Goal: Find specific page/section: Find specific page/section

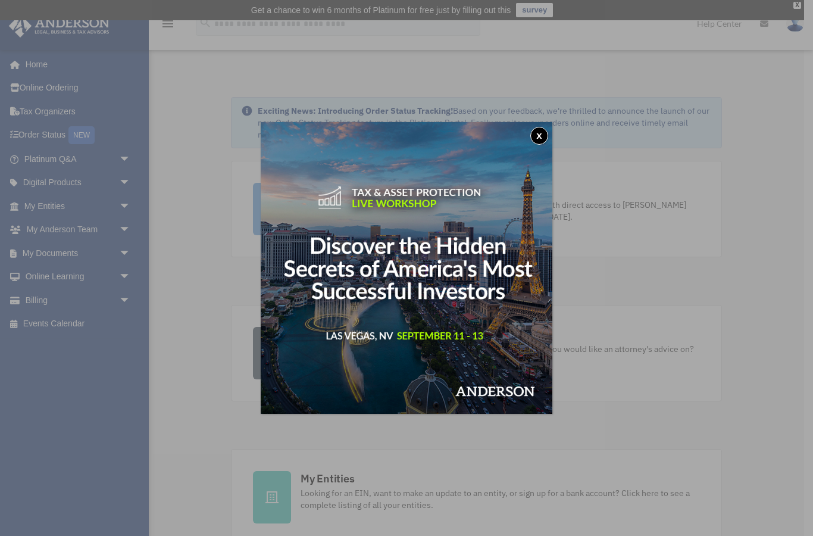
click at [530, 138] on button "x" at bounding box center [539, 136] width 18 height 18
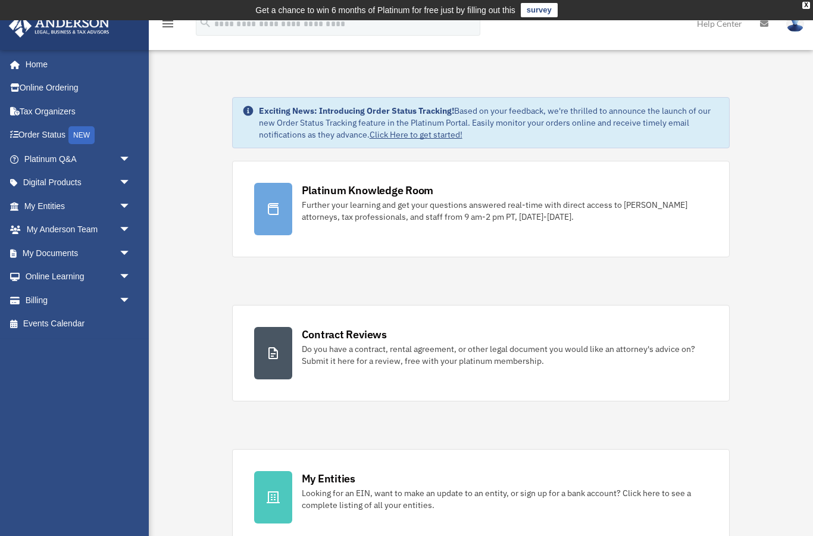
click at [38, 254] on link "My Documents arrow_drop_down" at bounding box center [78, 253] width 140 height 24
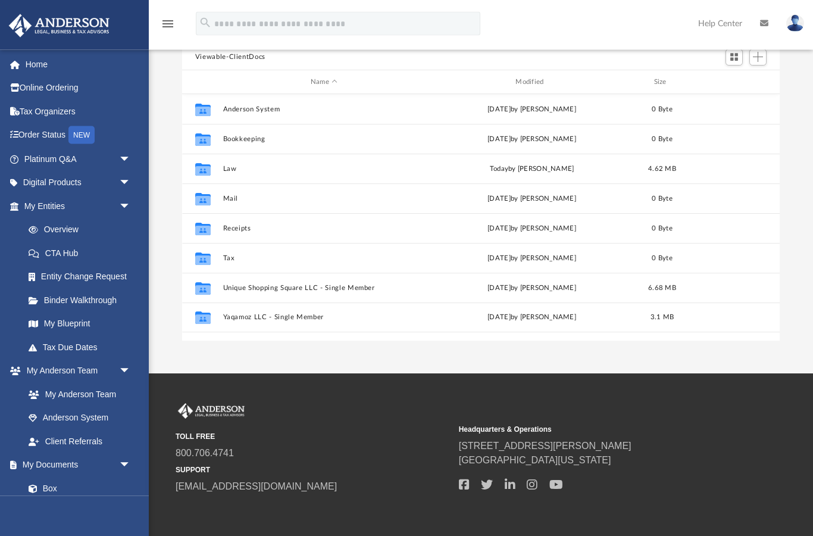
scroll to position [133, 0]
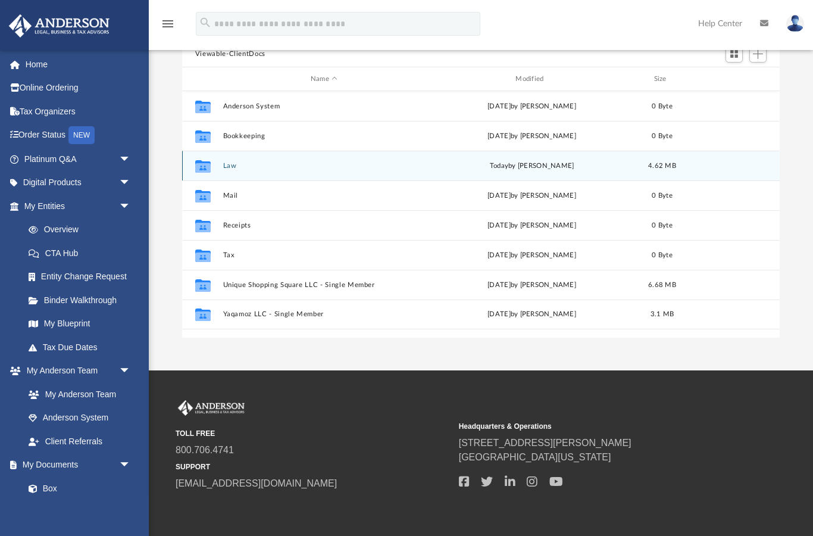
click at [216, 164] on div "Collaborated Folder" at bounding box center [203, 166] width 30 height 19
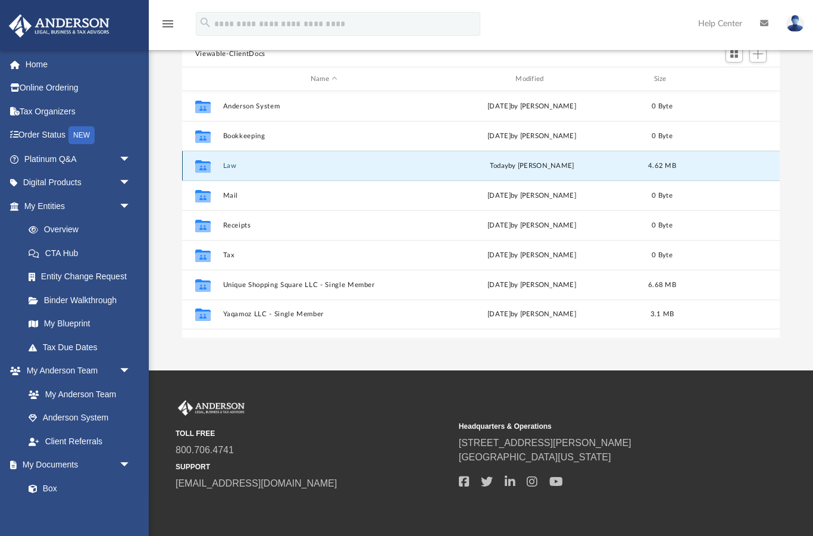
click at [227, 166] on button "Law" at bounding box center [324, 166] width 202 height 8
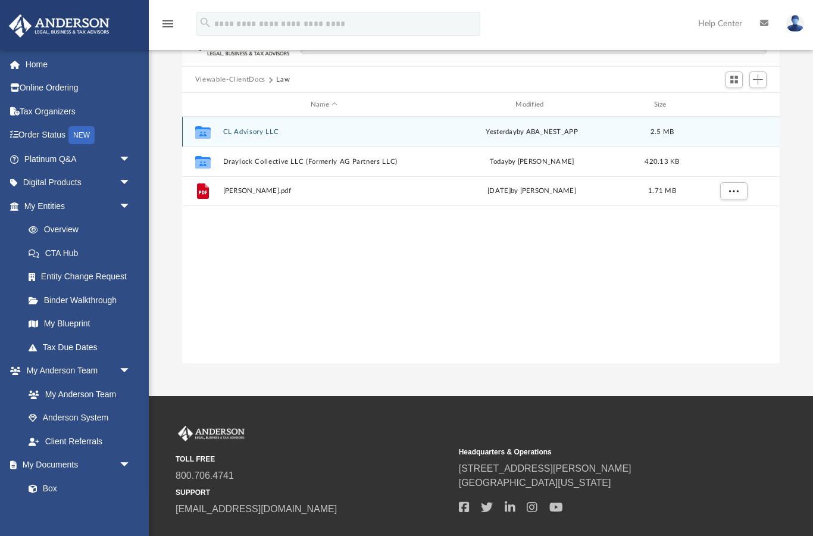
scroll to position [107, 0]
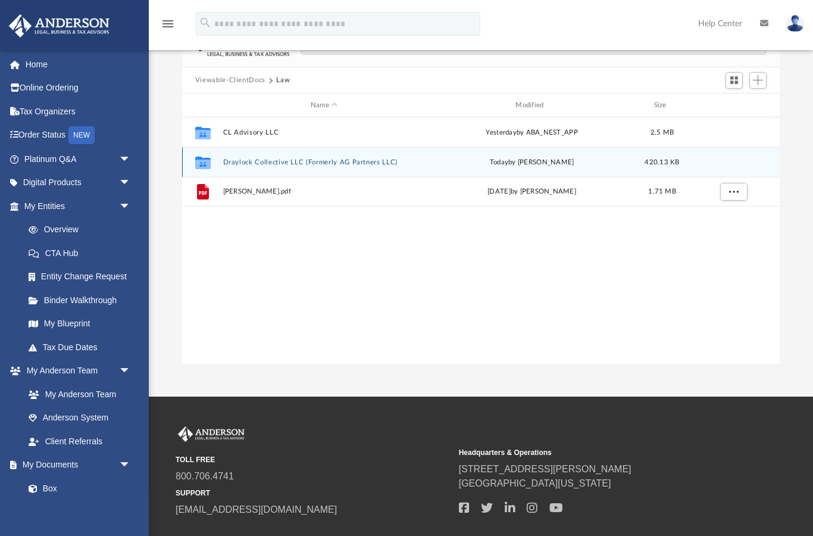
click at [237, 163] on button "Draylock Collective LLC (Formerly AG Partners LLC)" at bounding box center [324, 162] width 202 height 8
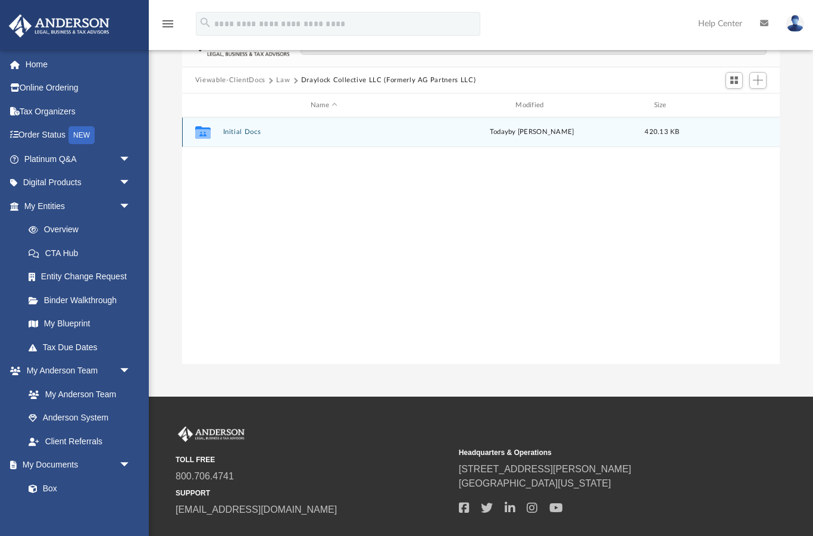
click at [224, 132] on button "Initial Docs" at bounding box center [324, 133] width 202 height 8
click at [217, 127] on div "Collaborated Folder" at bounding box center [203, 132] width 30 height 19
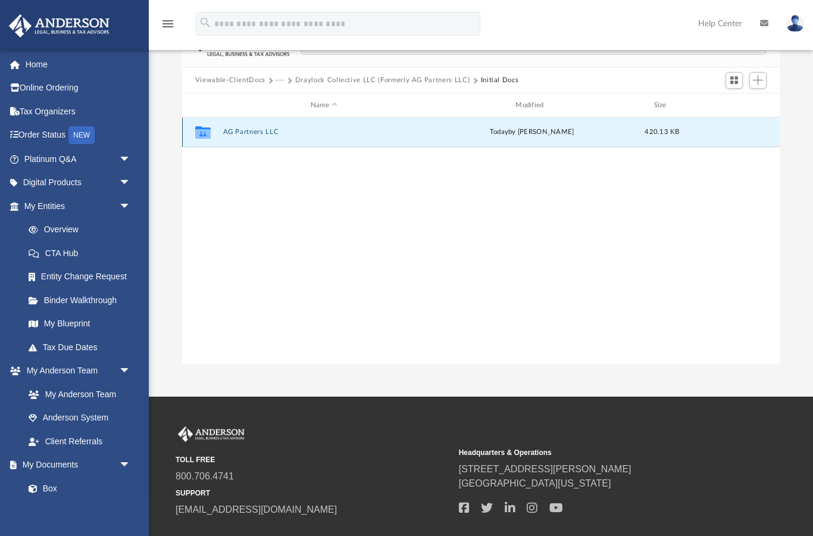
click at [258, 134] on button "AG Partners LLC" at bounding box center [324, 133] width 202 height 8
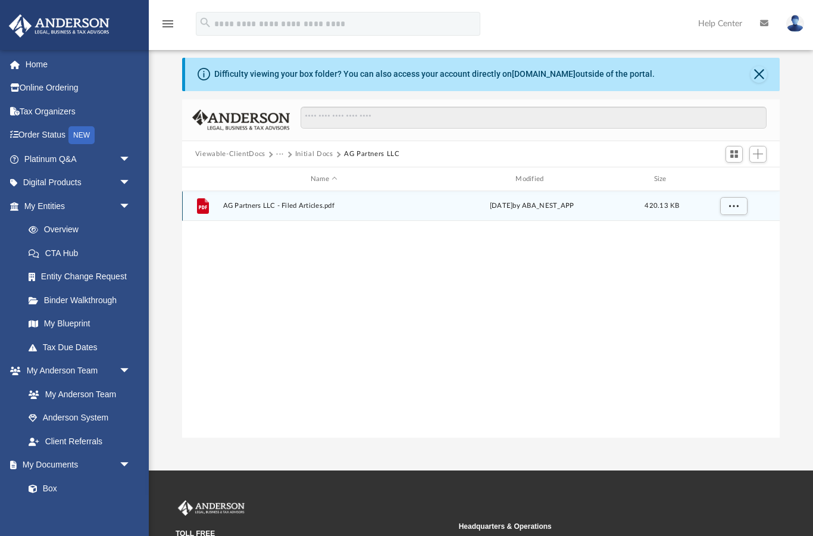
scroll to position [31, 0]
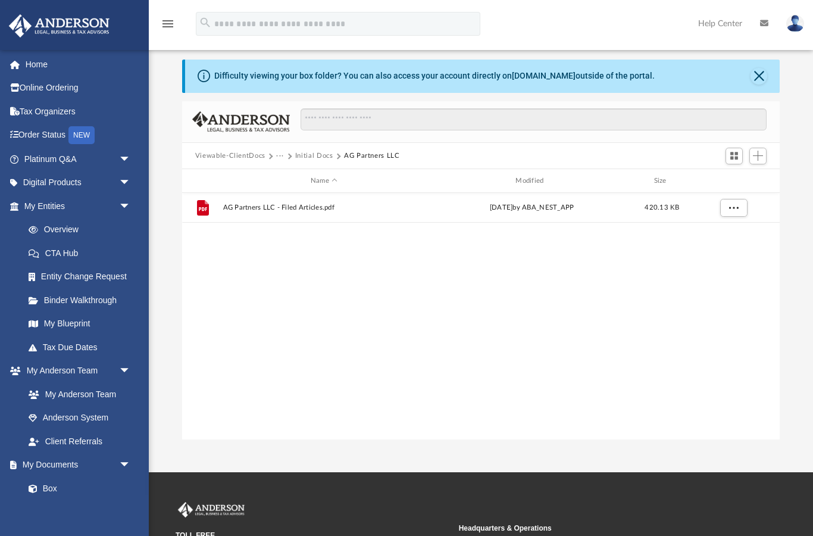
click at [319, 156] on button "Initial Docs" at bounding box center [314, 156] width 38 height 11
click at [282, 155] on button "···" at bounding box center [280, 156] width 8 height 11
click at [283, 174] on li "Law" at bounding box center [290, 176] width 14 height 13
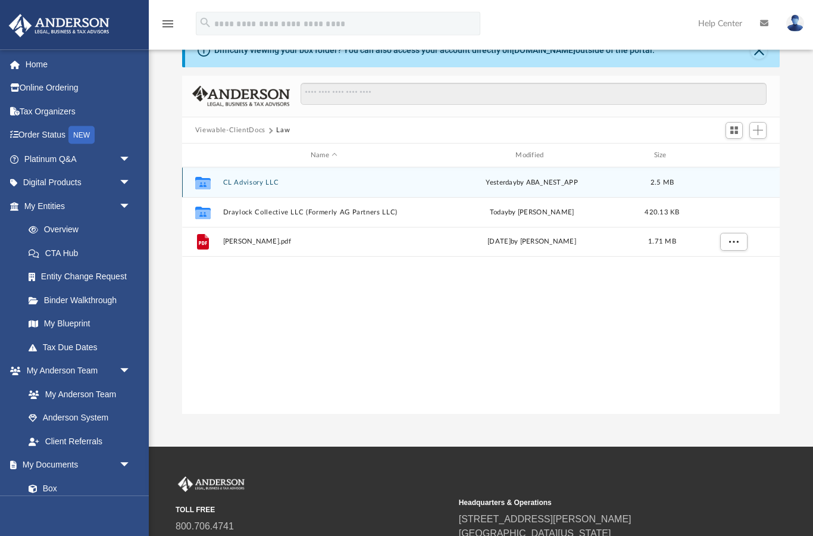
scroll to position [57, 0]
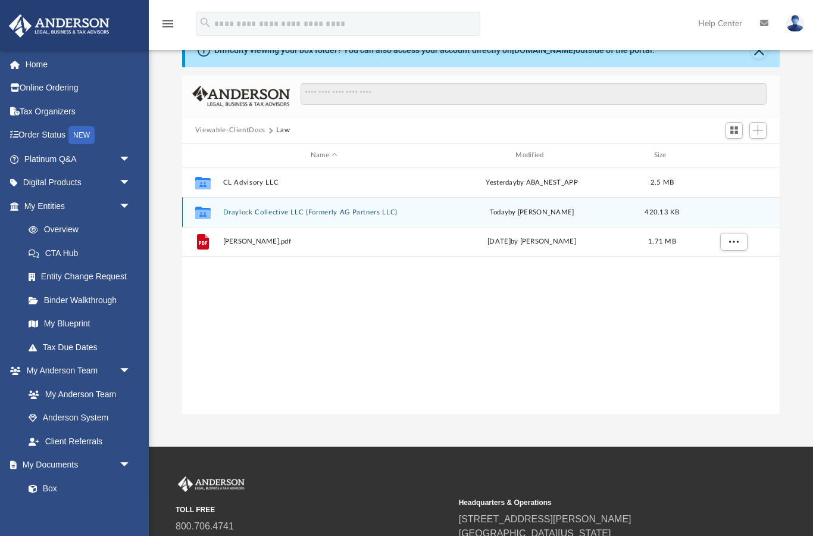
click at [232, 210] on button "Draylock Collective LLC (Formerly AG Partners LLC)" at bounding box center [324, 212] width 202 height 8
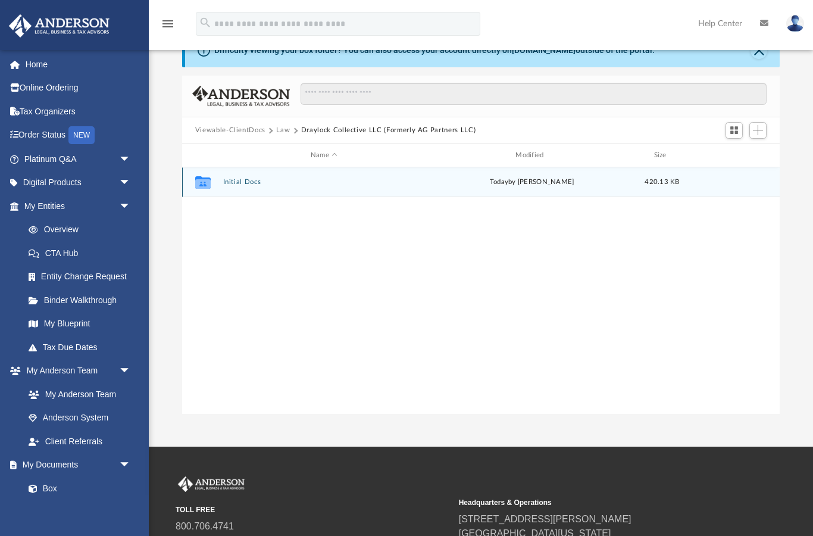
click at [208, 182] on icon "grid" at bounding box center [202, 184] width 15 height 10
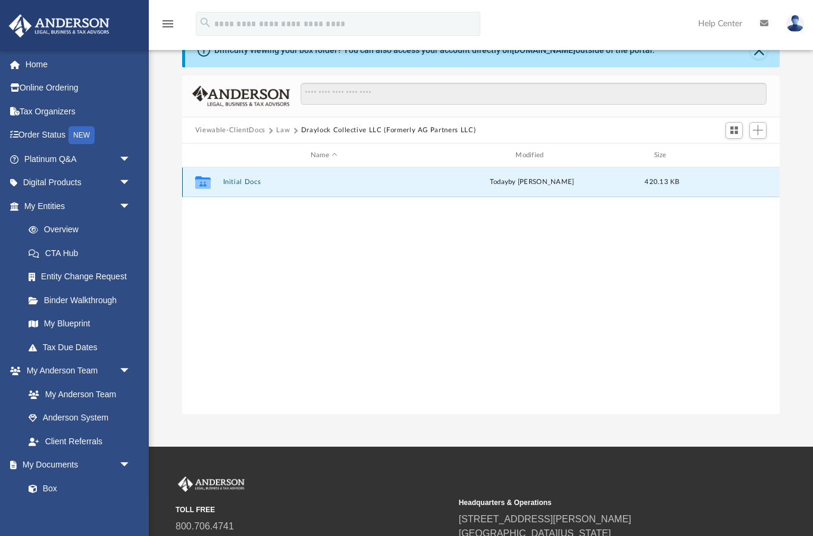
click at [239, 182] on button "Initial Docs" at bounding box center [324, 183] width 202 height 8
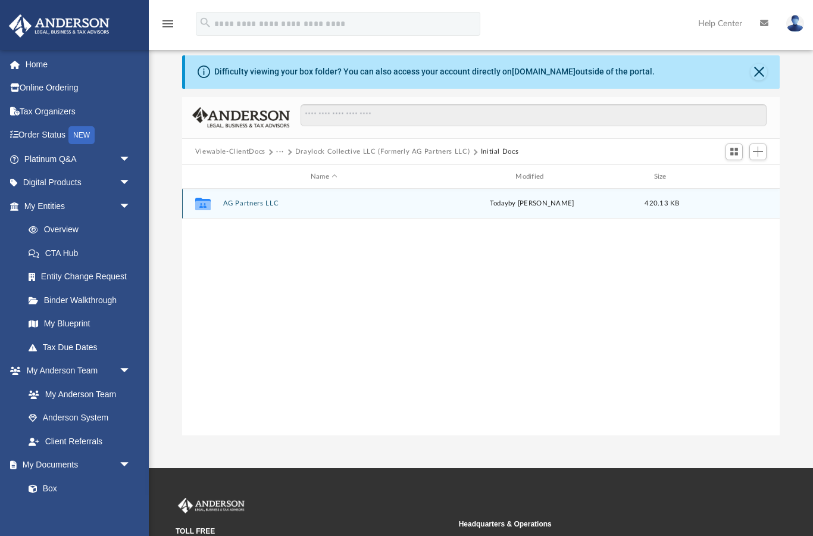
scroll to position [49, 0]
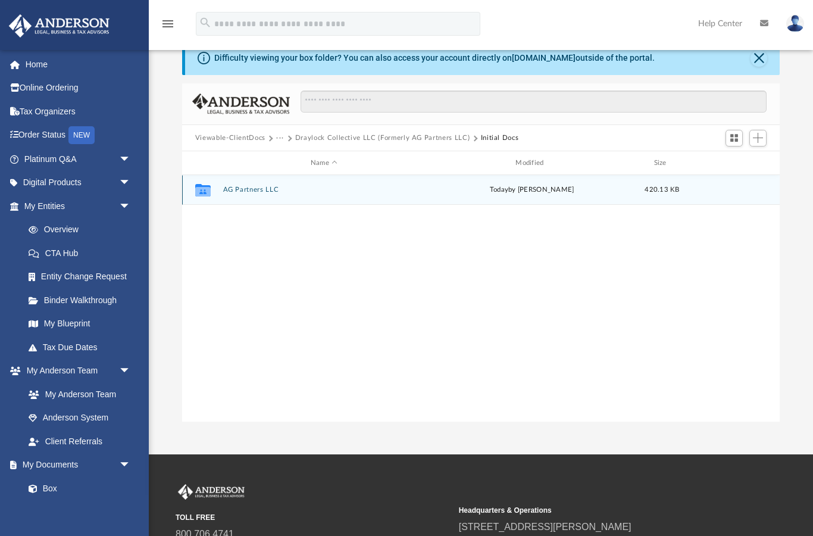
click at [247, 186] on button "AG Partners LLC" at bounding box center [324, 190] width 202 height 8
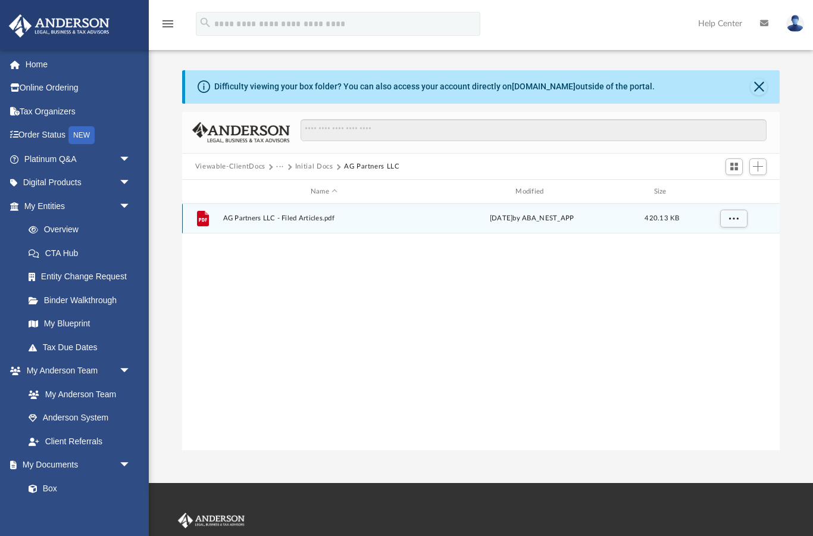
scroll to position [0, 0]
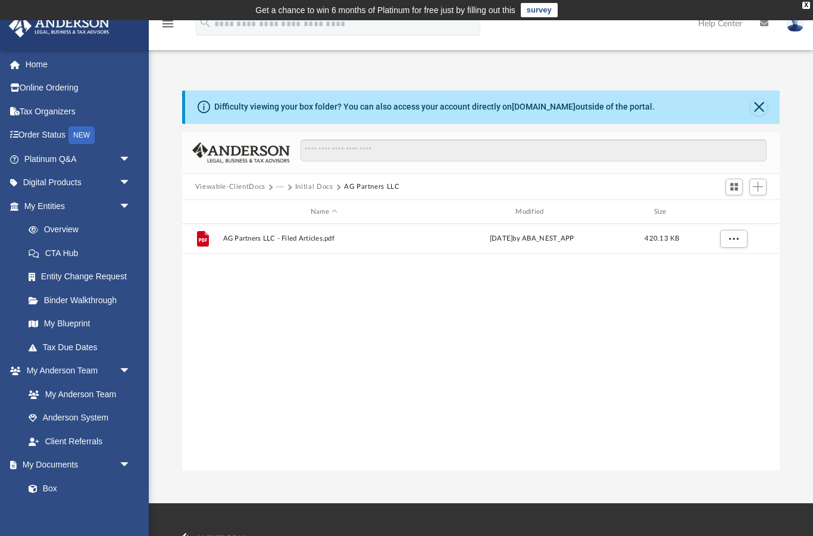
click at [52, 226] on link "Overview" at bounding box center [83, 230] width 132 height 24
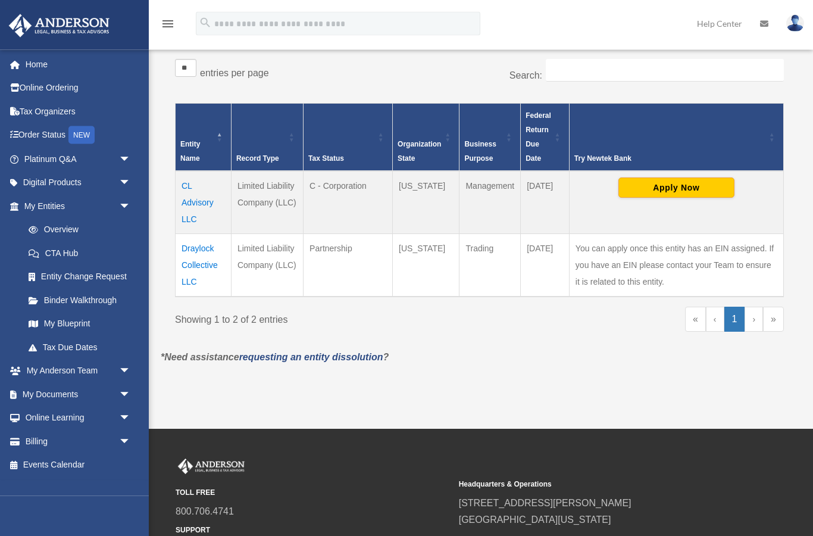
scroll to position [213, 0]
click at [192, 272] on td "Draylock Collective LLC" at bounding box center [204, 264] width 56 height 63
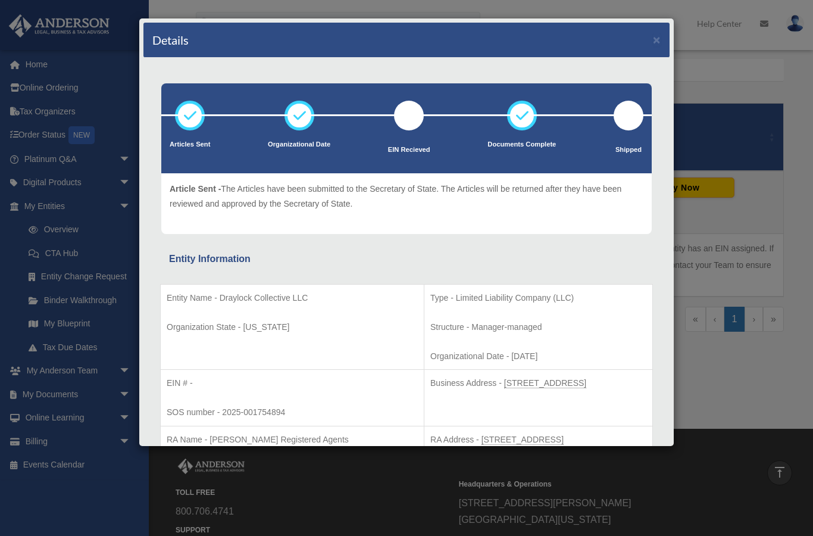
scroll to position [0, 0]
click at [650, 35] on div "Details ×" at bounding box center [406, 40] width 526 height 35
click at [660, 39] on button "×" at bounding box center [657, 39] width 8 height 13
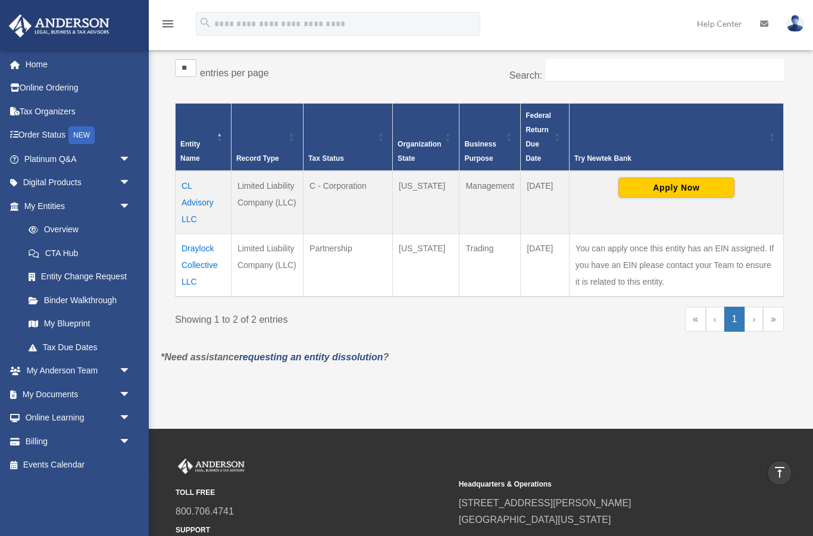
scroll to position [260, 0]
